Goal: Task Accomplishment & Management: Use online tool/utility

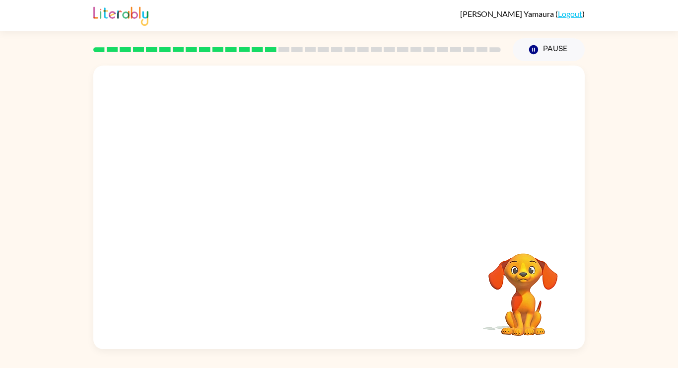
click at [311, 227] on div at bounding box center [339, 149] width 492 height 167
click at [269, 233] on div "Your browser must support playing .mp4 files to use Literably. Please try using…" at bounding box center [339, 208] width 492 height 284
click at [568, 270] on video "Your browser must support playing .mp4 files to use Literably. Please try using…" at bounding box center [523, 287] width 99 height 99
click at [614, 179] on div "Your browser must support playing .mp4 files to use Literably. Please try using…" at bounding box center [339, 205] width 678 height 288
click at [547, 49] on button "Pause Pause" at bounding box center [549, 49] width 72 height 23
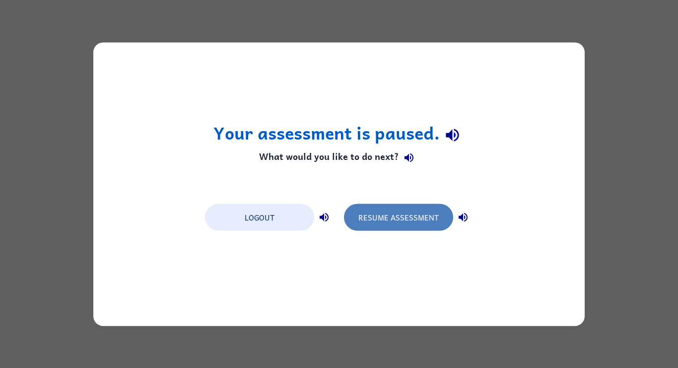
click at [383, 224] on button "Resume Assessment" at bounding box center [398, 217] width 109 height 27
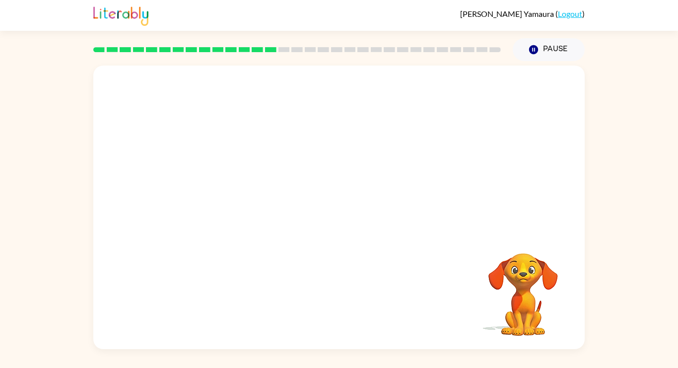
click at [567, 264] on video "Your browser must support playing .mp4 files to use Literably. Please try using…" at bounding box center [523, 287] width 99 height 99
click at [343, 220] on div at bounding box center [339, 212] width 64 height 36
click at [345, 208] on div at bounding box center [339, 212] width 64 height 36
click at [345, 208] on icon "button" at bounding box center [339, 212] width 17 height 17
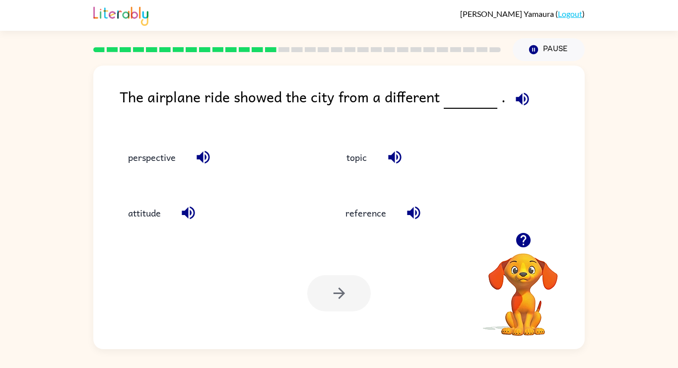
click at [522, 92] on icon "button" at bounding box center [522, 98] width 17 height 17
click at [358, 169] on button "topic" at bounding box center [357, 156] width 42 height 27
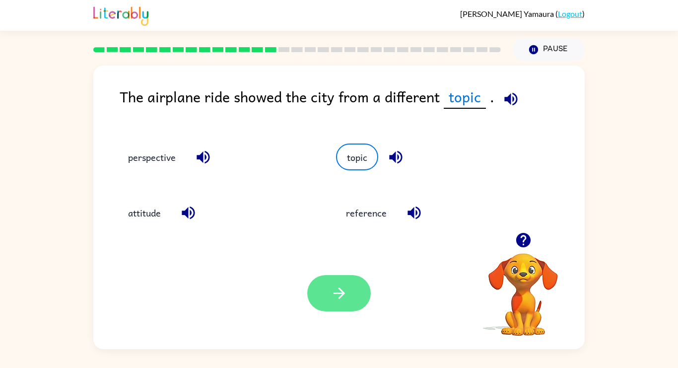
click at [343, 304] on button "button" at bounding box center [339, 293] width 64 height 36
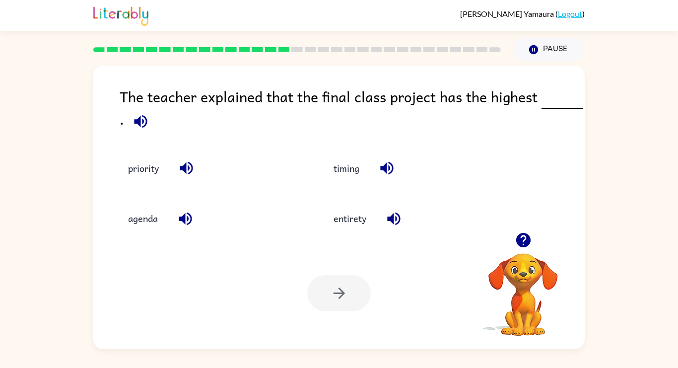
click at [144, 127] on icon "button" at bounding box center [140, 121] width 17 height 17
click at [344, 173] on button "timing" at bounding box center [347, 168] width 46 height 27
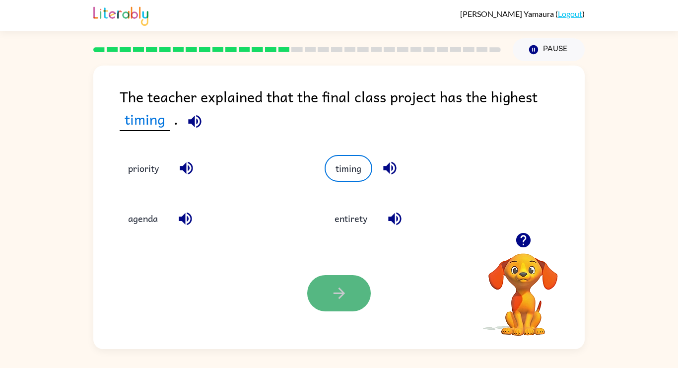
click at [331, 303] on button "button" at bounding box center [339, 293] width 64 height 36
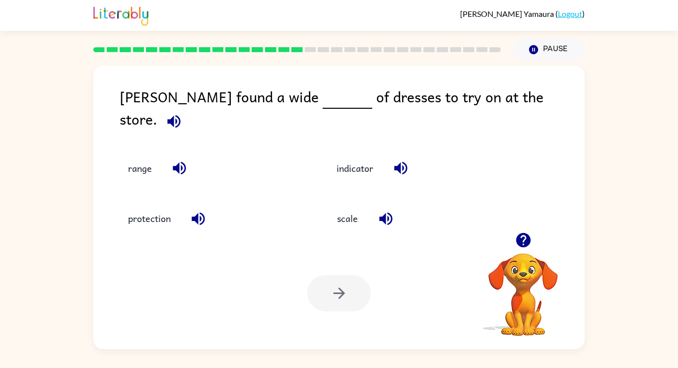
click at [183, 113] on icon "button" at bounding box center [173, 121] width 17 height 17
click at [156, 155] on button "range" at bounding box center [140, 168] width 44 height 27
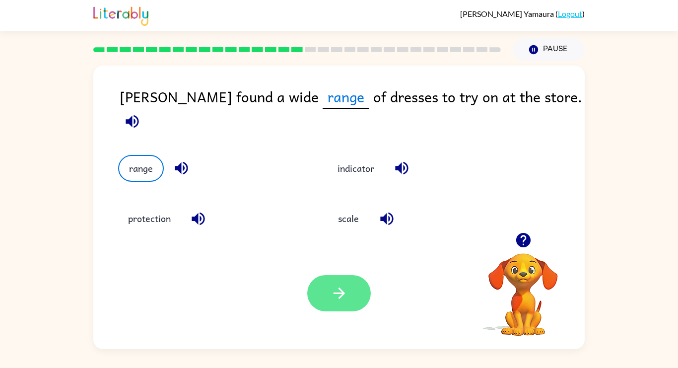
click at [360, 290] on button "button" at bounding box center [339, 293] width 64 height 36
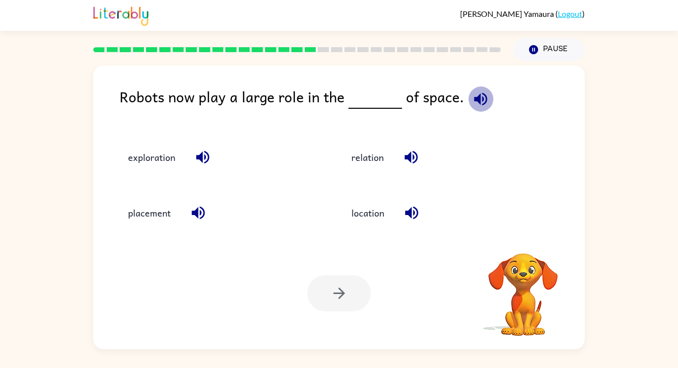
click at [472, 104] on icon "button" at bounding box center [480, 98] width 17 height 17
click at [370, 195] on div "location" at bounding box center [434, 209] width 223 height 56
click at [368, 202] on button "location" at bounding box center [368, 213] width 53 height 27
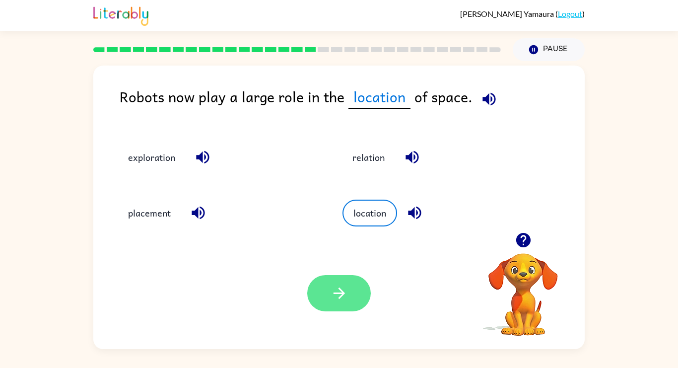
click at [346, 279] on button "button" at bounding box center [339, 293] width 64 height 36
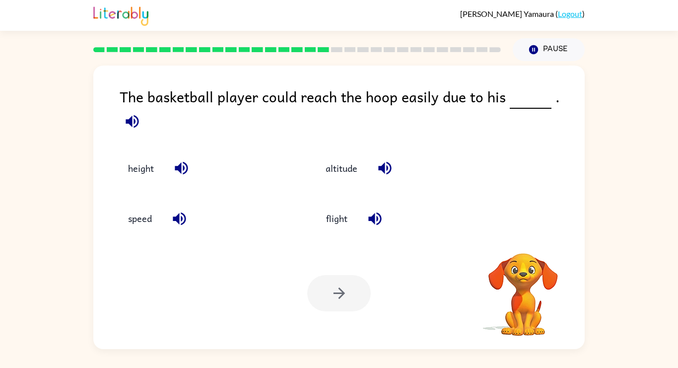
click at [139, 115] on icon "button" at bounding box center [132, 121] width 13 height 13
click at [181, 162] on icon "button" at bounding box center [181, 168] width 13 height 13
click at [139, 115] on icon "button" at bounding box center [132, 121] width 13 height 13
click at [185, 212] on icon "button" at bounding box center [179, 218] width 13 height 13
click at [141, 113] on icon "button" at bounding box center [132, 121] width 17 height 17
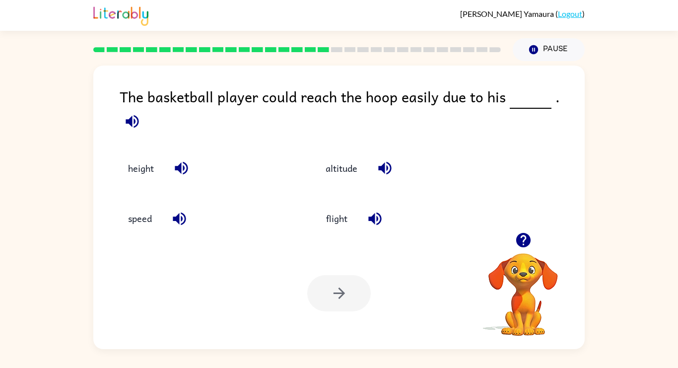
click at [388, 159] on icon "button" at bounding box center [384, 167] width 17 height 17
click at [139, 115] on icon "button" at bounding box center [132, 121] width 13 height 13
click at [336, 212] on button "flight" at bounding box center [337, 218] width 42 height 27
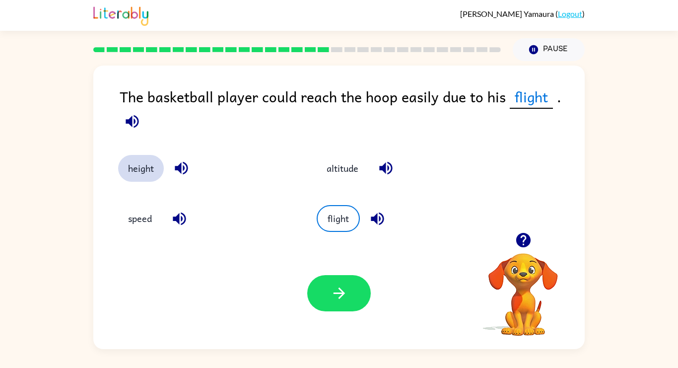
click at [150, 163] on button "height" at bounding box center [141, 168] width 46 height 27
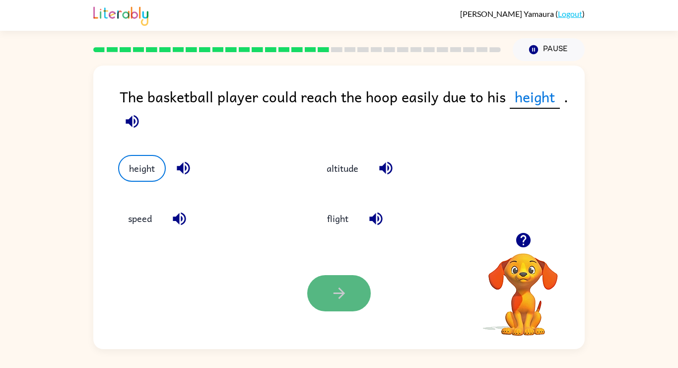
click at [318, 298] on button "button" at bounding box center [339, 293] width 64 height 36
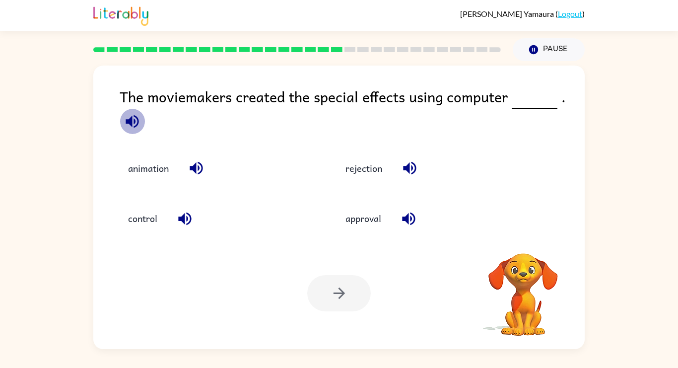
click at [138, 123] on icon "button" at bounding box center [132, 121] width 13 height 13
click at [131, 128] on icon "button" at bounding box center [132, 121] width 17 height 17
click at [150, 212] on button "control" at bounding box center [142, 218] width 49 height 27
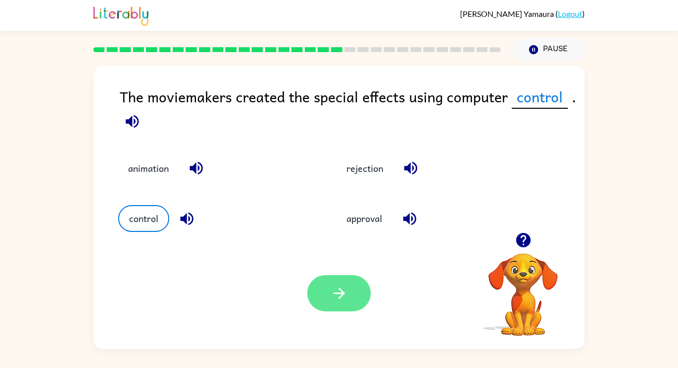
click at [335, 277] on button "button" at bounding box center [339, 293] width 64 height 36
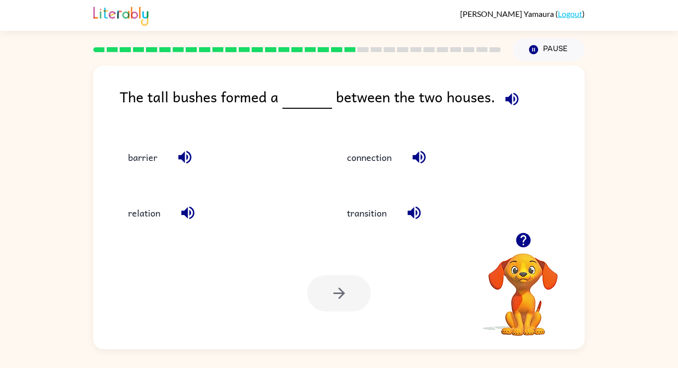
click at [513, 103] on icon "button" at bounding box center [511, 98] width 17 height 17
click at [424, 157] on icon "button" at bounding box center [419, 156] width 17 height 17
click at [511, 94] on icon "button" at bounding box center [511, 98] width 13 height 13
click at [375, 155] on button "connection" at bounding box center [369, 156] width 65 height 27
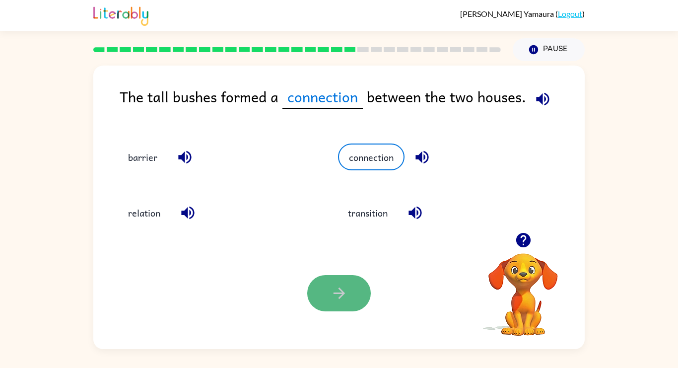
click at [322, 308] on button "button" at bounding box center [339, 293] width 64 height 36
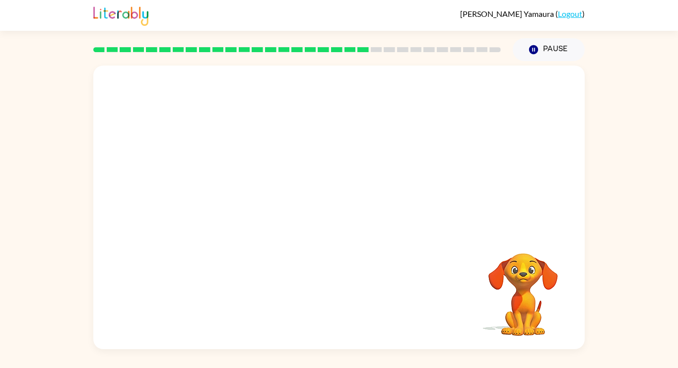
click at [637, 264] on div "Your browser must support playing .mp4 files to use Literably. Please try using…" at bounding box center [339, 205] width 678 height 288
click at [332, 199] on button "button" at bounding box center [339, 212] width 64 height 36
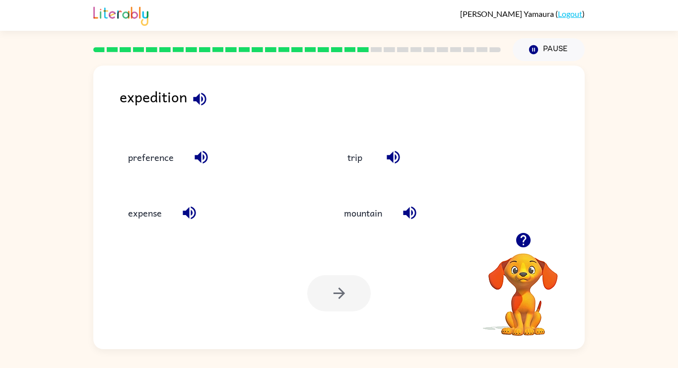
click at [195, 213] on icon "button" at bounding box center [189, 213] width 13 height 13
click at [207, 163] on icon "button" at bounding box center [201, 156] width 17 height 17
click at [203, 101] on icon "button" at bounding box center [199, 98] width 17 height 17
click at [162, 166] on button "preference" at bounding box center [151, 156] width 66 height 27
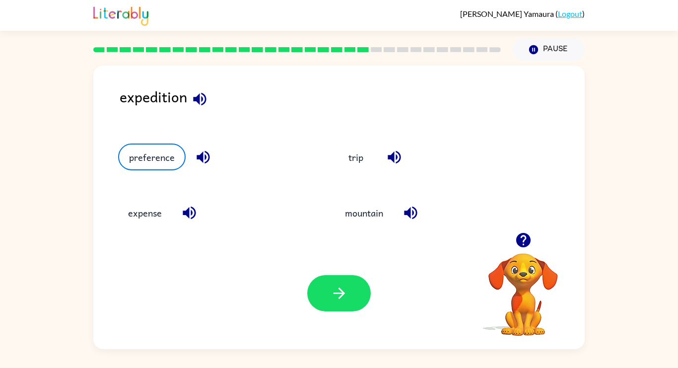
click at [344, 315] on div "Your browser must support playing .mp4 files to use Literably. Please try using…" at bounding box center [339, 293] width 492 height 112
click at [341, 305] on button "button" at bounding box center [339, 293] width 64 height 36
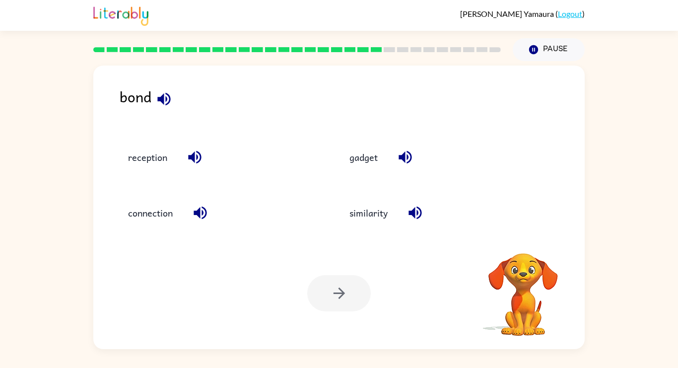
click at [163, 97] on icon "button" at bounding box center [163, 98] width 13 height 13
click at [145, 152] on button "reception" at bounding box center [147, 156] width 59 height 27
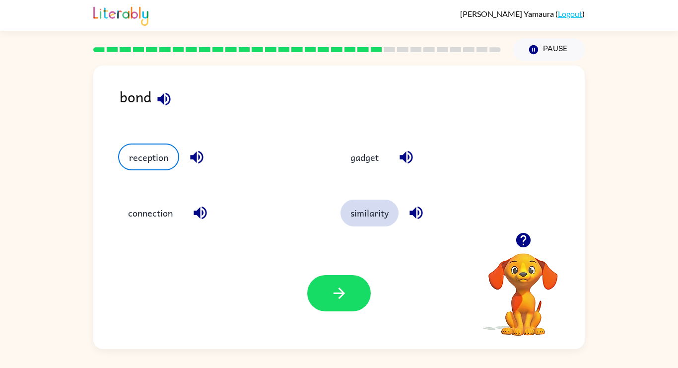
click at [366, 205] on button "similarity" at bounding box center [370, 213] width 58 height 27
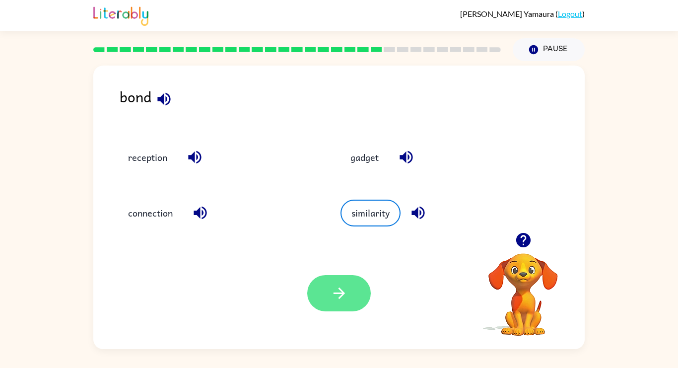
click at [333, 294] on icon "button" at bounding box center [339, 292] width 17 height 17
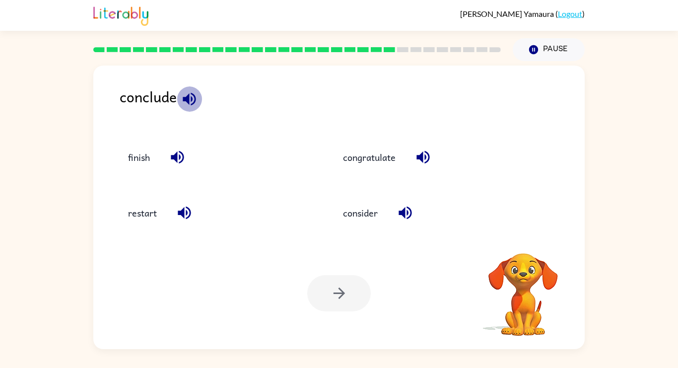
click at [192, 99] on icon "button" at bounding box center [189, 98] width 13 height 13
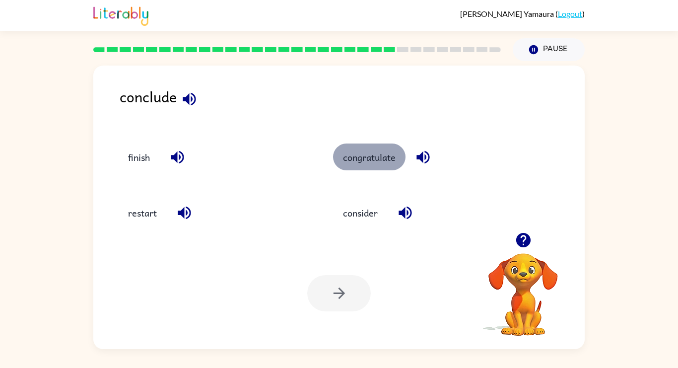
click at [356, 169] on button "congratulate" at bounding box center [369, 156] width 72 height 27
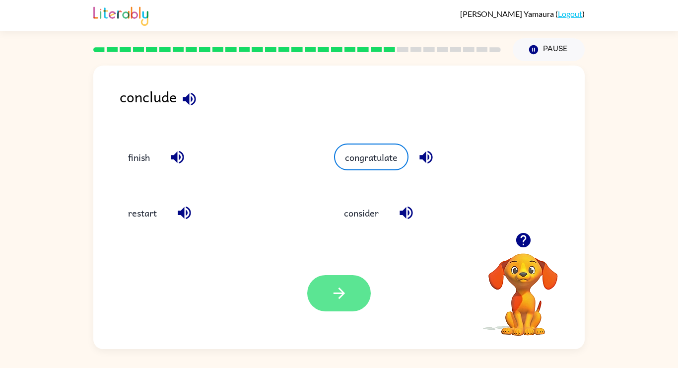
click at [333, 281] on button "button" at bounding box center [339, 293] width 64 height 36
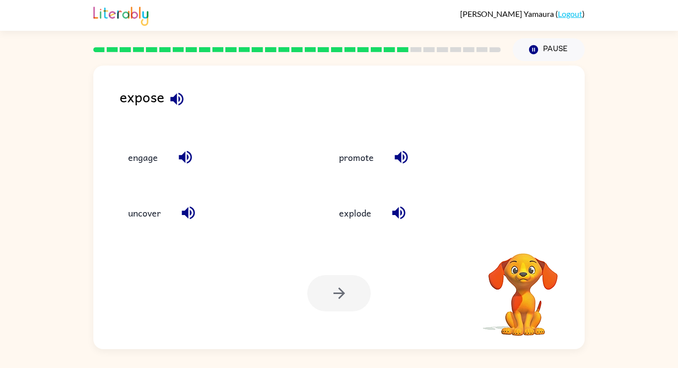
click at [180, 103] on icon "button" at bounding box center [176, 98] width 13 height 13
click at [390, 215] on icon "button" at bounding box center [398, 212] width 17 height 17
click at [396, 157] on icon "button" at bounding box center [401, 157] width 13 height 13
click at [185, 218] on icon "button" at bounding box center [188, 212] width 17 height 17
click at [333, 294] on div at bounding box center [339, 293] width 64 height 36
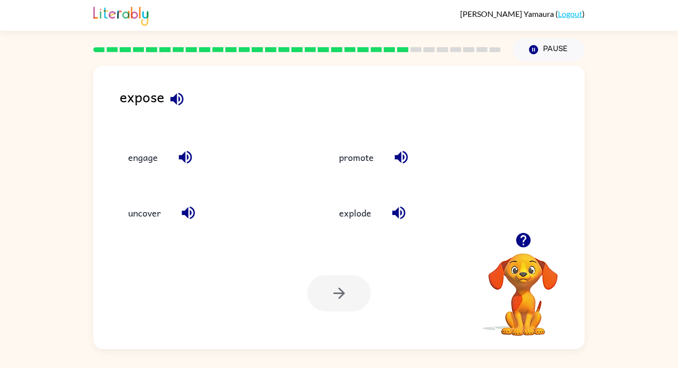
click at [332, 273] on div "Your browser must support playing .mp4 files to use Literably. Please try using…" at bounding box center [339, 293] width 492 height 112
click at [336, 287] on div at bounding box center [339, 293] width 64 height 36
click at [136, 214] on button "uncover" at bounding box center [144, 213] width 53 height 27
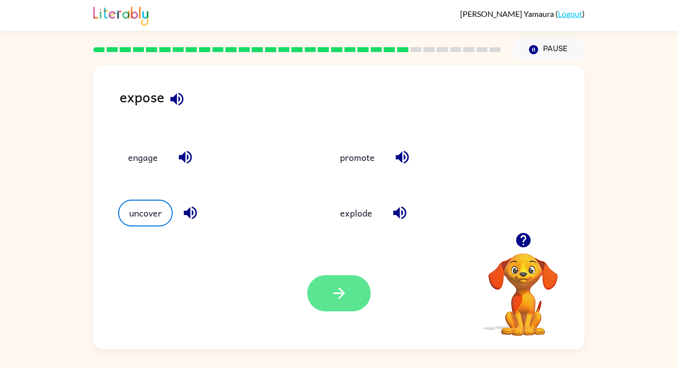
click at [318, 289] on button "button" at bounding box center [339, 293] width 64 height 36
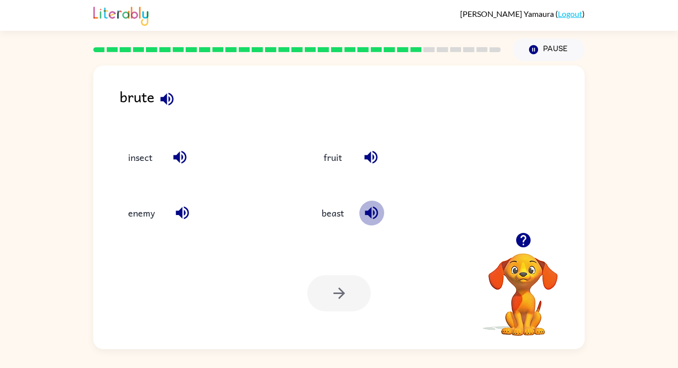
click at [371, 211] on icon "button" at bounding box center [371, 213] width 13 height 13
click at [186, 160] on icon "button" at bounding box center [179, 156] width 17 height 17
click at [189, 221] on icon "button" at bounding box center [182, 212] width 17 height 17
click at [373, 206] on icon "button" at bounding box center [371, 212] width 17 height 17
click at [340, 281] on div at bounding box center [339, 293] width 64 height 36
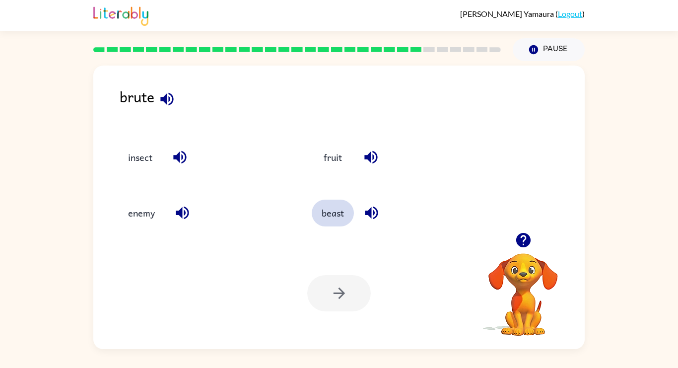
click at [332, 220] on button "beast" at bounding box center [333, 213] width 42 height 27
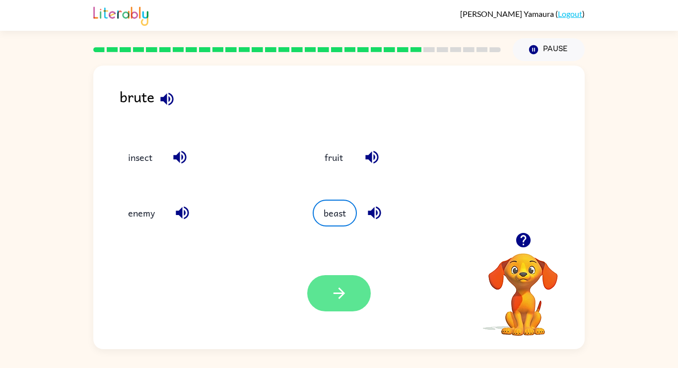
click at [341, 303] on button "button" at bounding box center [339, 293] width 64 height 36
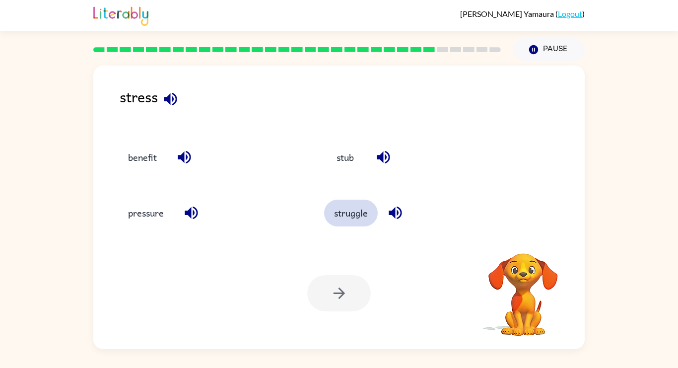
click at [364, 213] on button "struggle" at bounding box center [351, 213] width 54 height 27
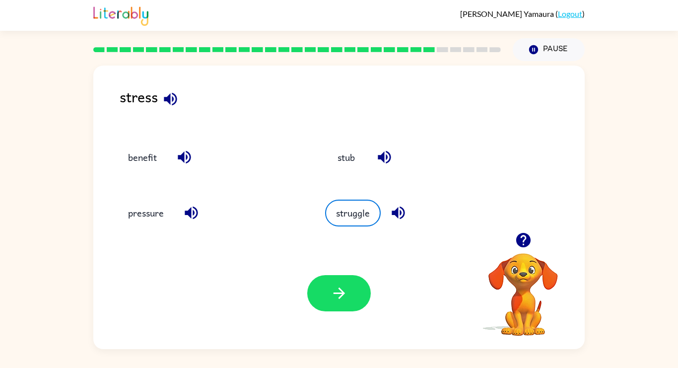
click at [157, 90] on div "stress" at bounding box center [352, 104] width 465 height 38
click at [163, 97] on icon "button" at bounding box center [170, 98] width 17 height 17
click at [399, 212] on icon "button" at bounding box center [398, 212] width 17 height 17
click at [199, 218] on icon "button" at bounding box center [191, 212] width 17 height 17
click at [184, 158] on icon "button" at bounding box center [184, 157] width 13 height 13
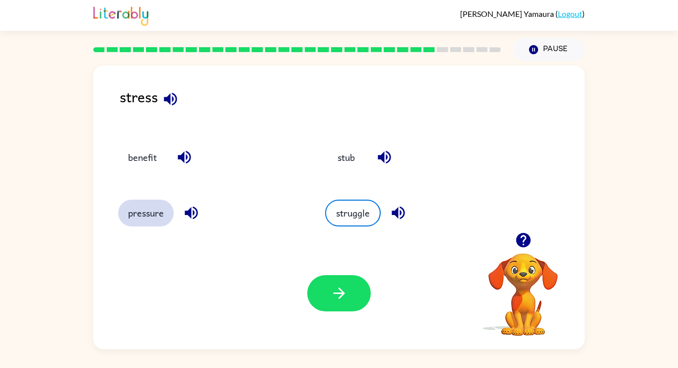
click at [151, 219] on button "pressure" at bounding box center [146, 213] width 56 height 27
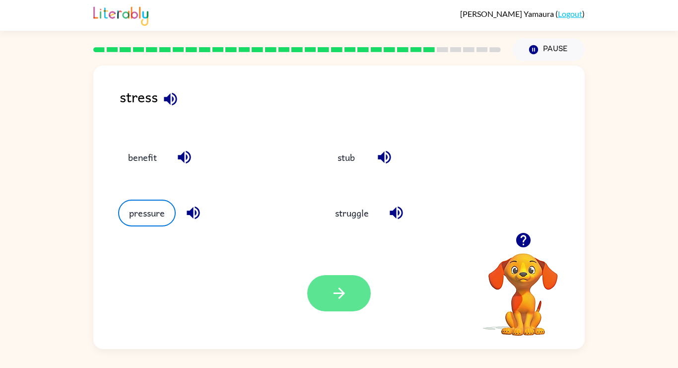
click at [341, 293] on icon "button" at bounding box center [338, 292] width 11 height 11
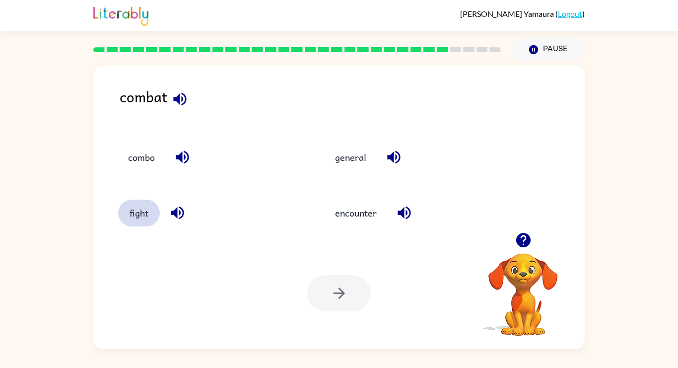
click at [144, 205] on button "fight" at bounding box center [139, 213] width 42 height 27
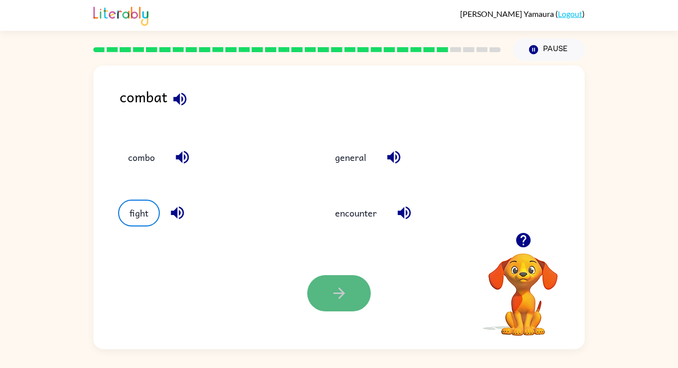
click at [332, 292] on icon "button" at bounding box center [339, 292] width 17 height 17
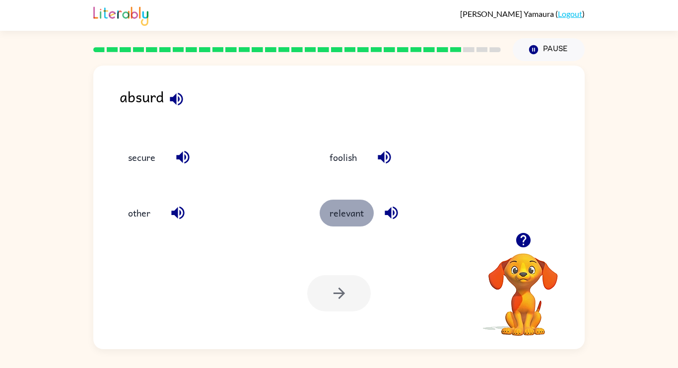
click at [368, 221] on button "relevant" at bounding box center [347, 213] width 54 height 27
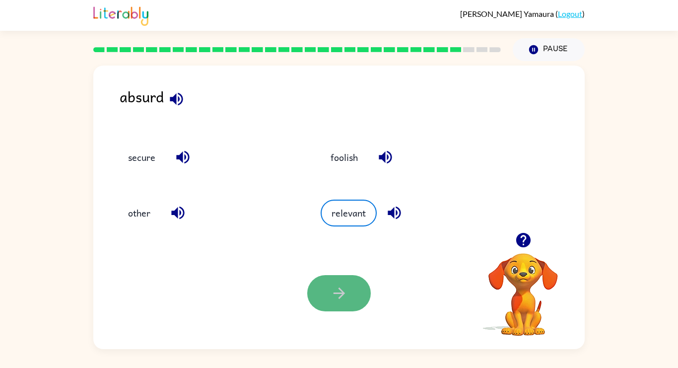
click at [338, 289] on icon "button" at bounding box center [339, 292] width 17 height 17
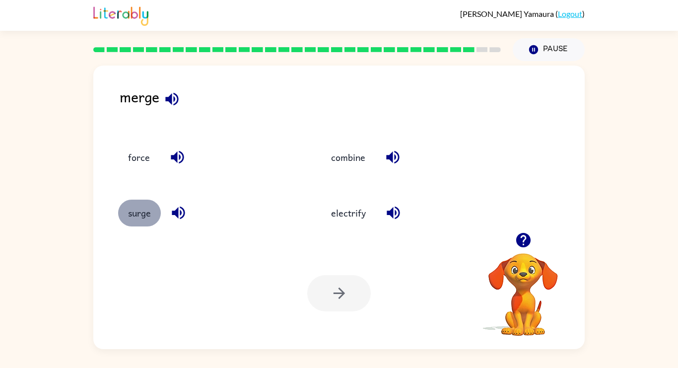
click at [136, 210] on button "surge" at bounding box center [139, 213] width 43 height 27
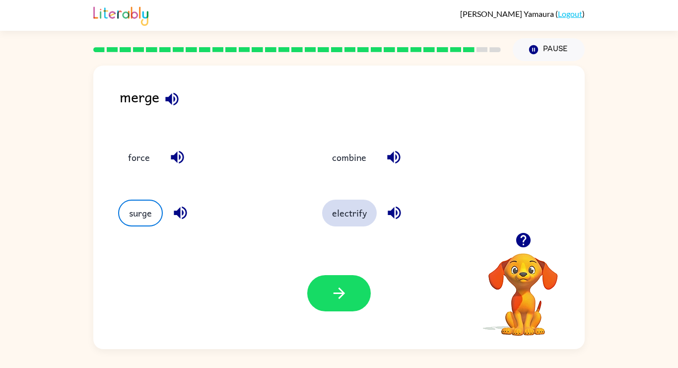
click at [355, 206] on button "electrify" at bounding box center [349, 213] width 55 height 27
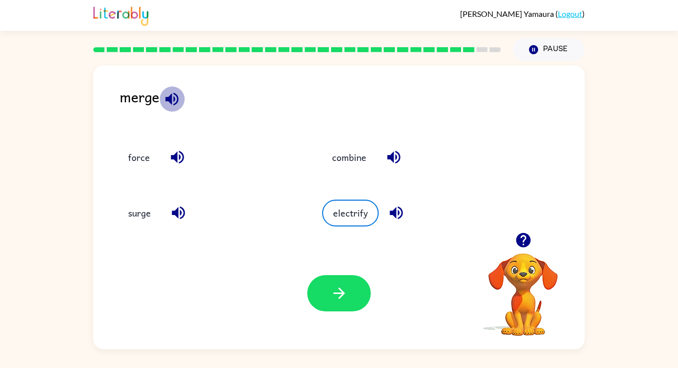
click at [167, 96] on icon "button" at bounding box center [171, 98] width 13 height 13
click at [391, 161] on icon "button" at bounding box center [393, 156] width 17 height 17
click at [392, 213] on icon "button" at bounding box center [396, 213] width 13 height 13
click at [181, 206] on icon "button" at bounding box center [178, 212] width 17 height 17
click at [187, 158] on button "button" at bounding box center [177, 156] width 25 height 25
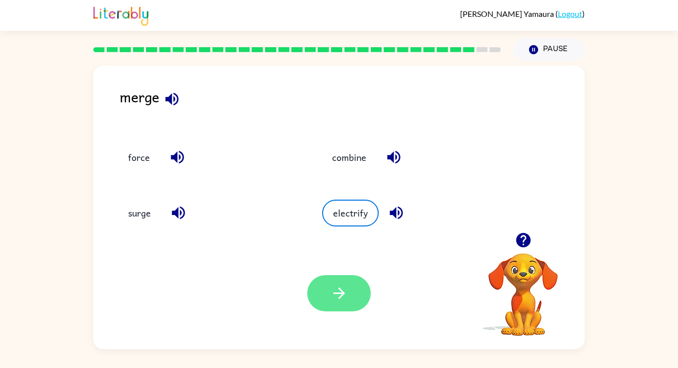
click at [363, 305] on button "button" at bounding box center [339, 293] width 64 height 36
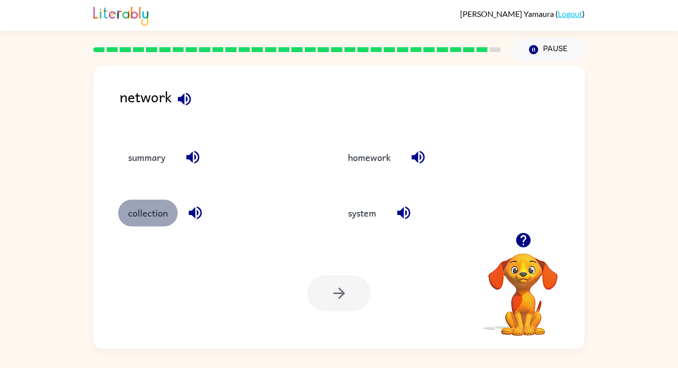
click at [157, 217] on button "collection" at bounding box center [148, 213] width 60 height 27
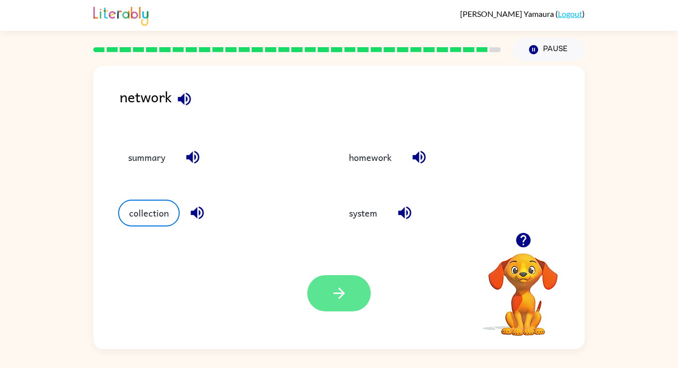
click at [348, 285] on button "button" at bounding box center [339, 293] width 64 height 36
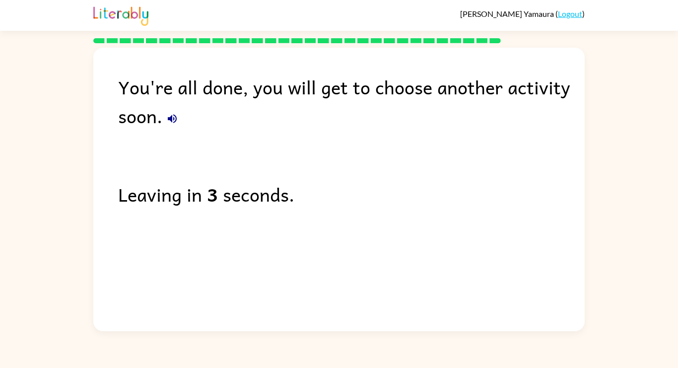
click at [186, 118] on div "You're all done, you will get to choose another activity soon." at bounding box center [351, 101] width 467 height 58
click at [170, 116] on icon "button" at bounding box center [172, 119] width 12 height 12
